Goal: Obtain resource: Download file/media

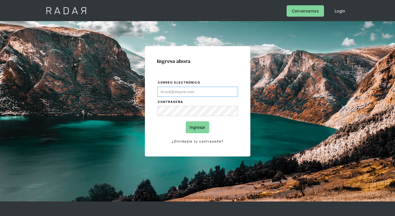
type input "[EMAIL_ADDRESS][PERSON_NAME][DOMAIN_NAME]"
click at [198, 127] on input "Ingresar" at bounding box center [198, 127] width 24 height 12
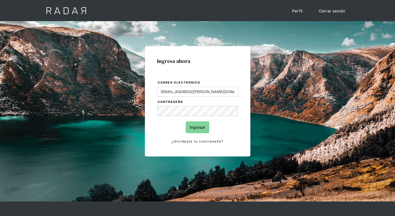
click at [198, 127] on input "Ingresar" at bounding box center [198, 127] width 24 height 12
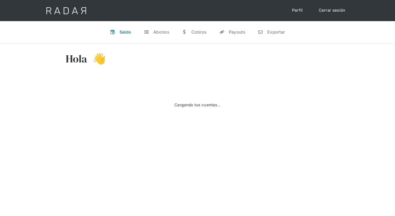
select select "prontopaga"
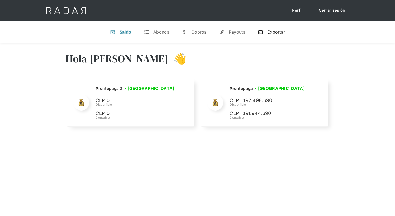
click at [272, 32] on div "Exportar" at bounding box center [277, 31] width 18 height 5
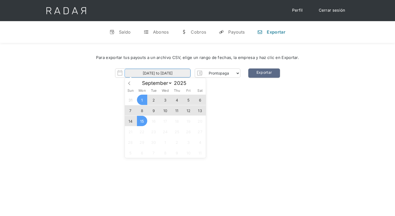
click at [158, 73] on input "[DATE] to [DATE]" at bounding box center [158, 73] width 66 height 9
click at [130, 121] on span "14" at bounding box center [130, 121] width 10 height 10
type input "[DATE]"
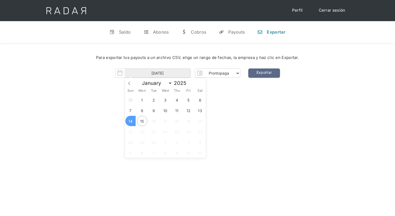
click at [130, 121] on span "14" at bounding box center [130, 121] width 10 height 10
click at [264, 73] on link "Exportar" at bounding box center [265, 72] width 32 height 9
